Goal: Information Seeking & Learning: Learn about a topic

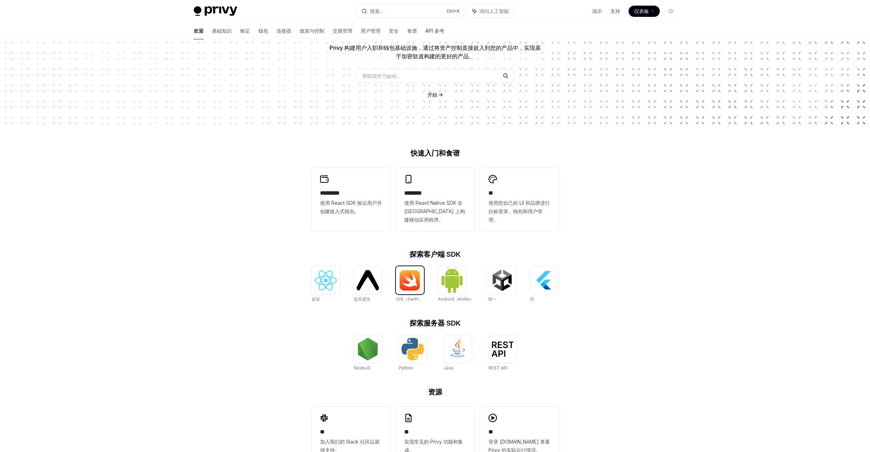
scroll to position [98, 0]
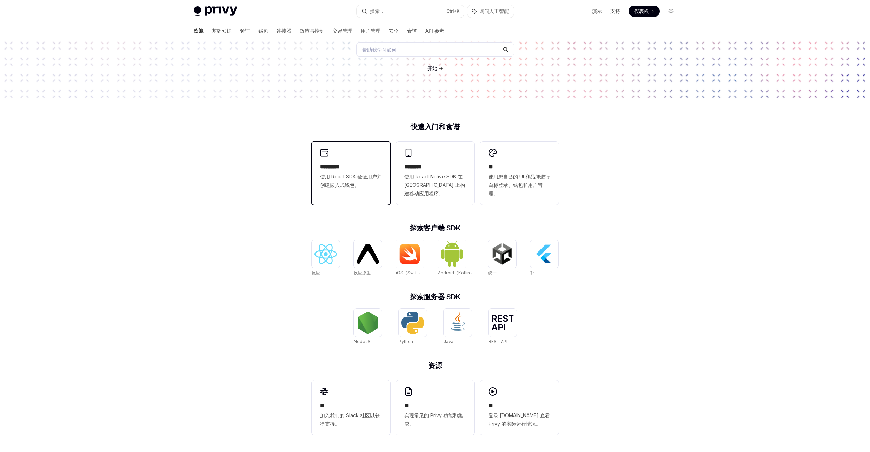
click at [361, 174] on font "使用 React SDK 验证用户并创建嵌入式钱包。" at bounding box center [351, 180] width 62 height 14
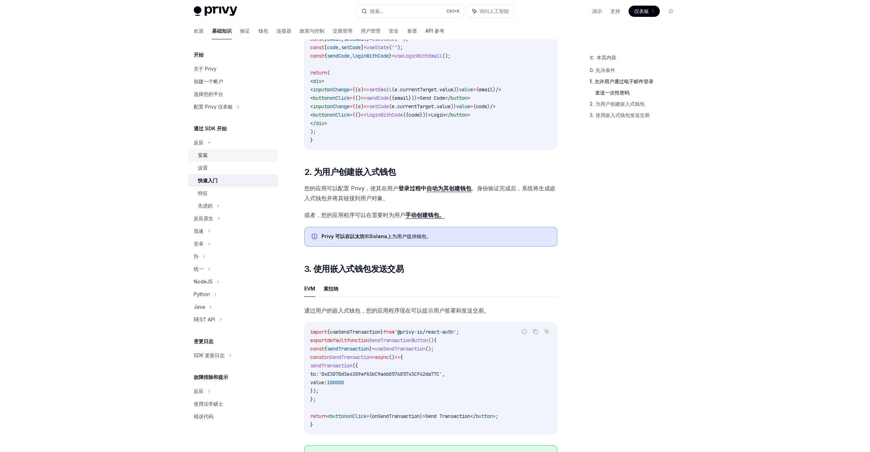
scroll to position [332, 0]
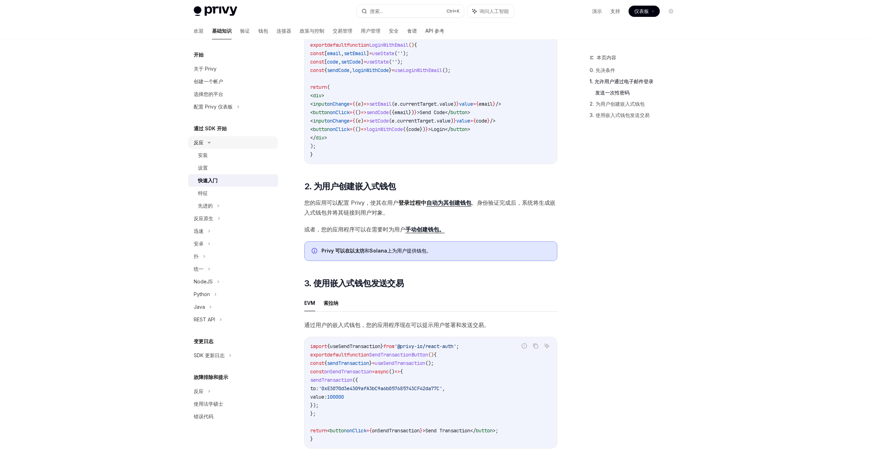
click at [208, 141] on icon at bounding box center [209, 142] width 8 height 3
click at [220, 157] on icon at bounding box center [219, 155] width 3 height 8
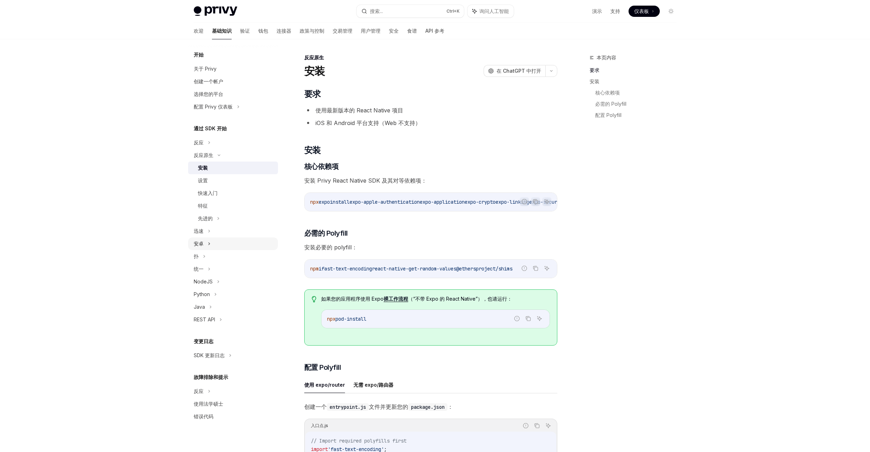
click at [213, 241] on div "安卓" at bounding box center [233, 243] width 90 height 13
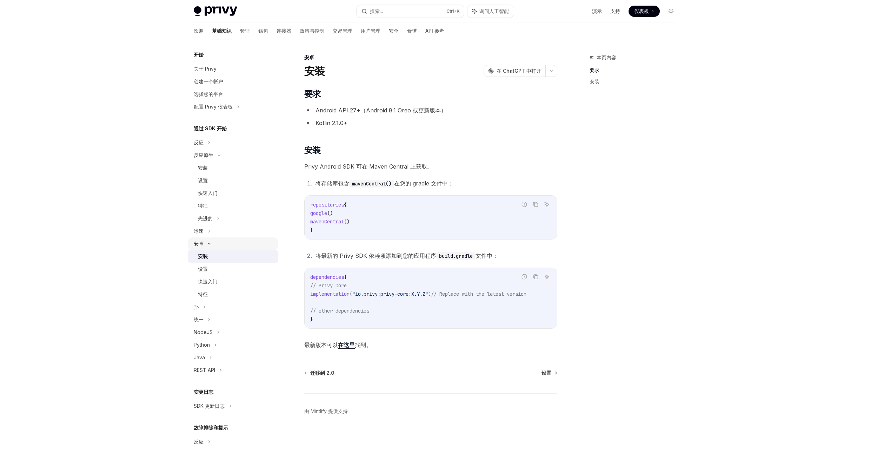
click at [213, 241] on div "安卓" at bounding box center [233, 243] width 90 height 13
click at [217, 256] on div "扑" at bounding box center [233, 256] width 90 height 13
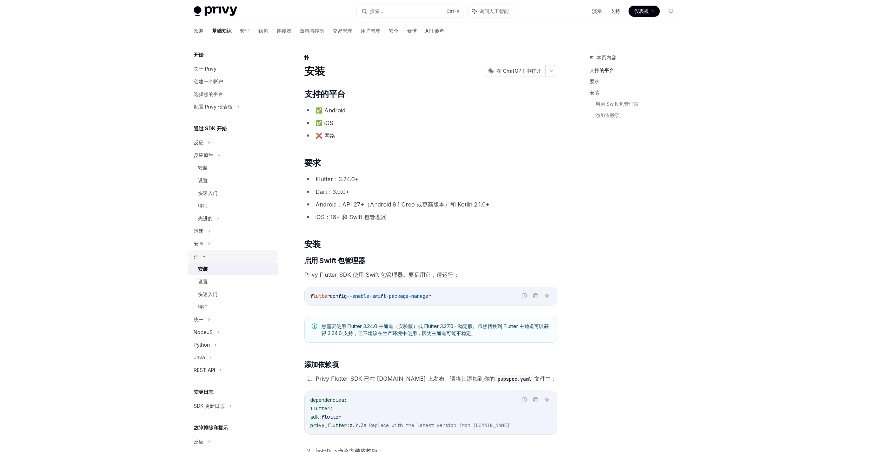
click at [217, 256] on div "扑" at bounding box center [233, 256] width 90 height 13
click at [218, 222] on icon at bounding box center [218, 218] width 3 height 8
type textarea "*"
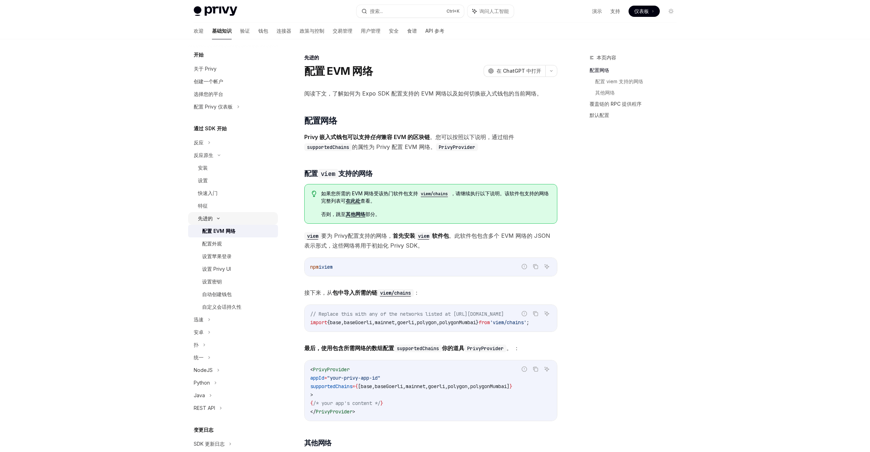
click at [225, 219] on div "先进的" at bounding box center [233, 218] width 90 height 13
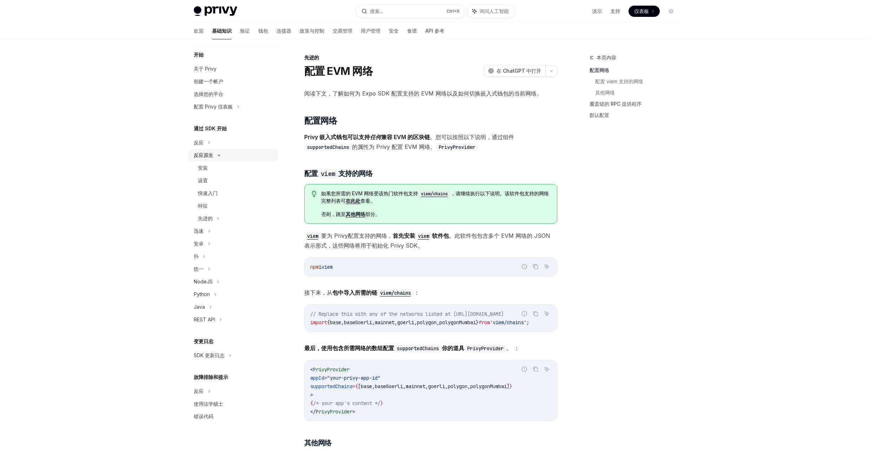
click at [227, 158] on div "反应原生" at bounding box center [233, 155] width 90 height 13
